Goal: Find specific page/section: Find specific page/section

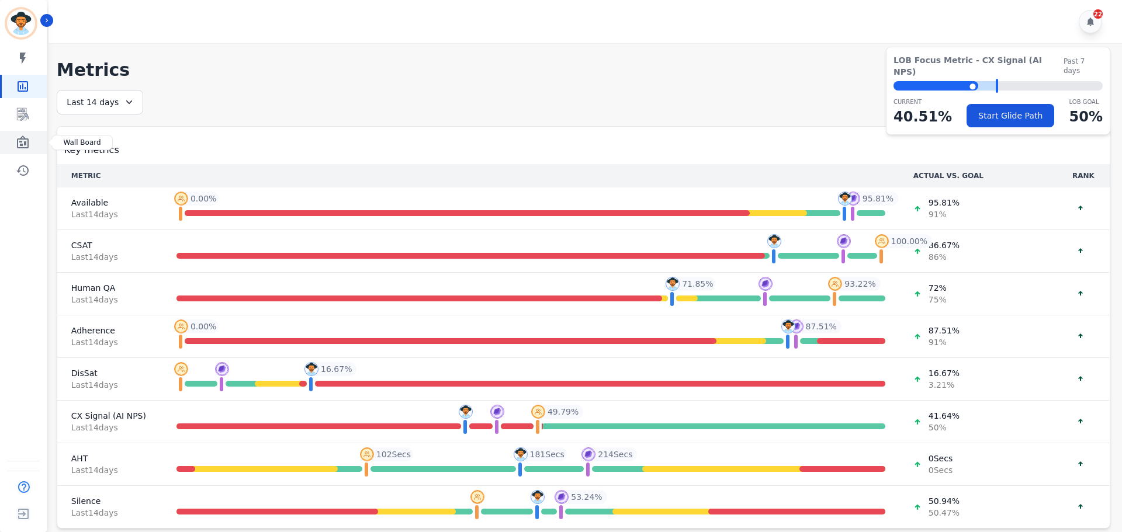
click at [18, 143] on icon "Sidebar" at bounding box center [23, 143] width 14 height 14
